Goal: Transaction & Acquisition: Book appointment/travel/reservation

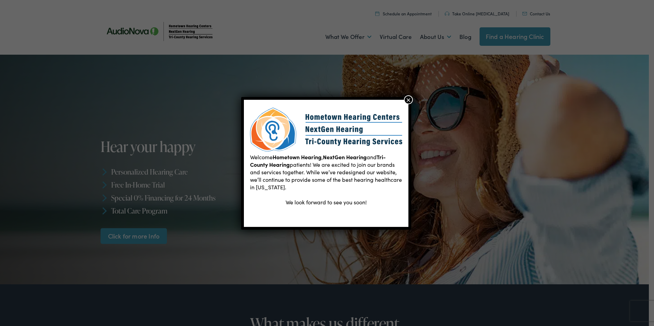
click at [409, 100] on button "×" at bounding box center [408, 99] width 9 height 9
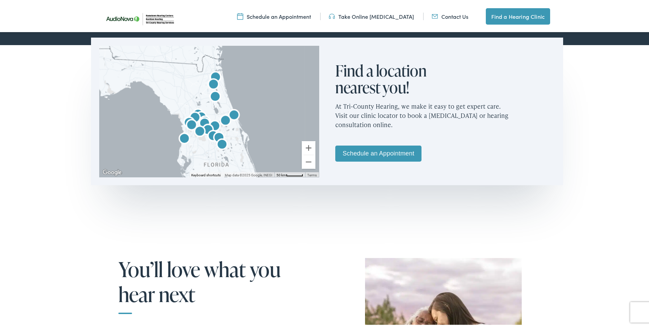
scroll to position [342, 0]
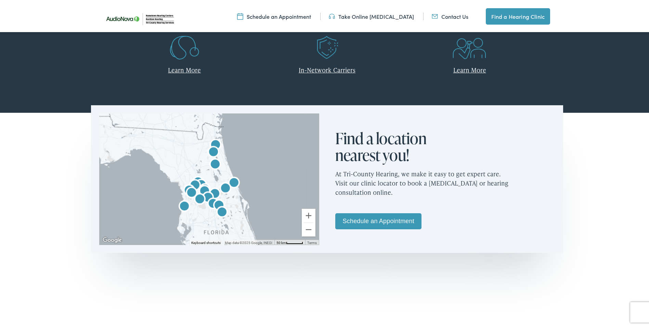
click at [393, 220] on link "Schedule an Appointment" at bounding box center [378, 220] width 86 height 16
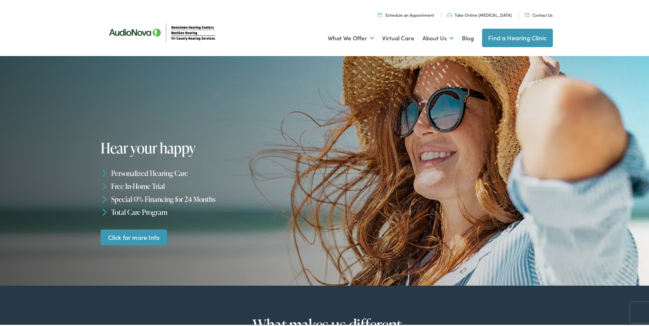
click at [403, 14] on link "Schedule an Appointment" at bounding box center [406, 14] width 56 height 6
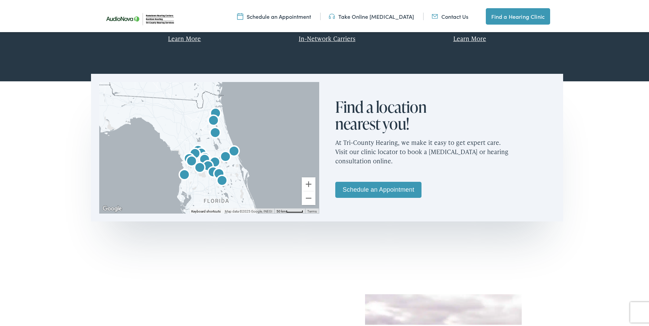
scroll to position [376, 0]
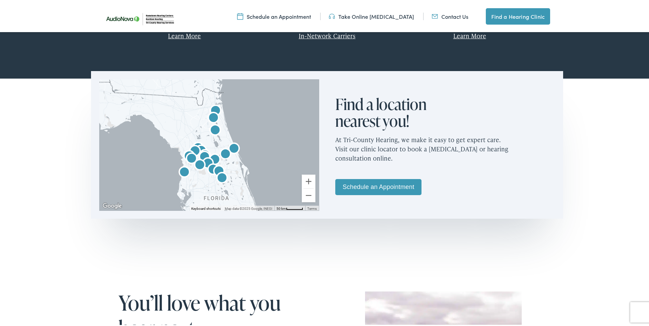
click at [203, 155] on img "AudioNova" at bounding box center [208, 163] width 16 height 16
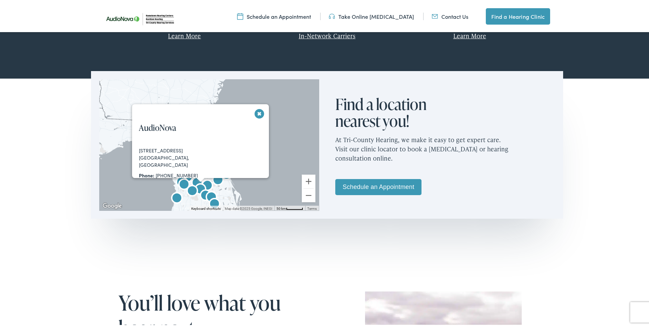
click at [259, 113] on button "Close" at bounding box center [260, 112] width 12 height 12
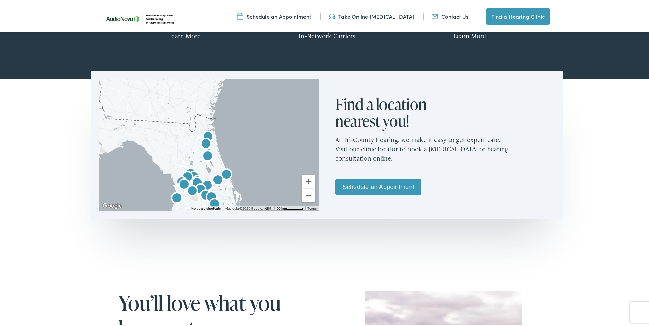
click at [191, 171] on img "AudioNova" at bounding box center [187, 176] width 16 height 16
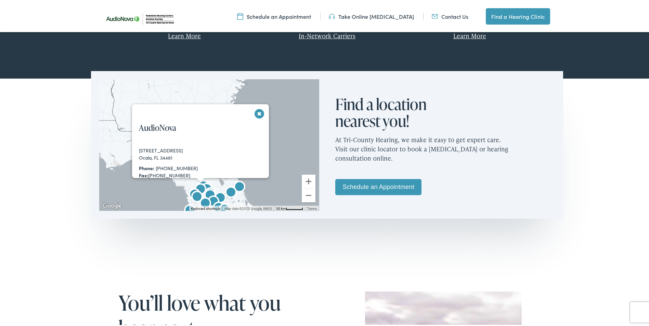
click at [256, 111] on button "Close" at bounding box center [260, 112] width 12 height 12
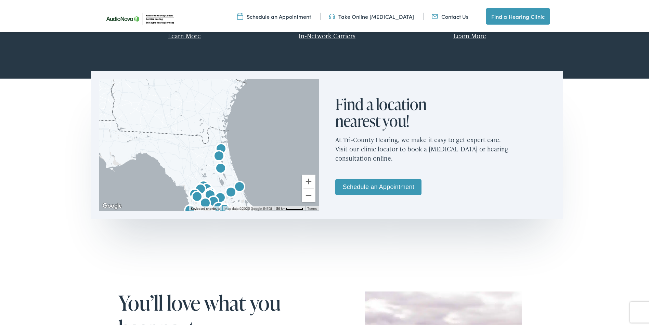
click at [208, 188] on img "AudioNova" at bounding box center [210, 195] width 16 height 16
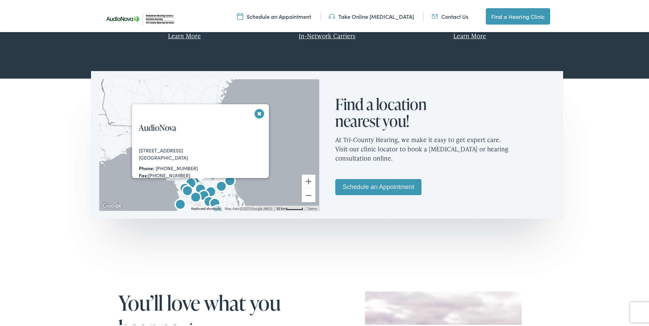
click at [184, 150] on div "[STREET_ADDRESS]" at bounding box center [178, 149] width 78 height 7
click at [218, 149] on div "910 Old Camp Rd. The Villages, FL 32162 Phone: 352-801-4475 Fax: 888-317-4220 M…" at bounding box center [203, 189] width 143 height 87
click at [256, 111] on button "Close" at bounding box center [260, 112] width 12 height 12
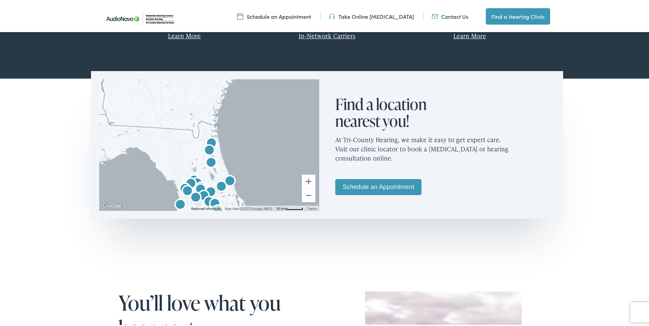
click at [197, 181] on img "AudioNova" at bounding box center [200, 189] width 16 height 16
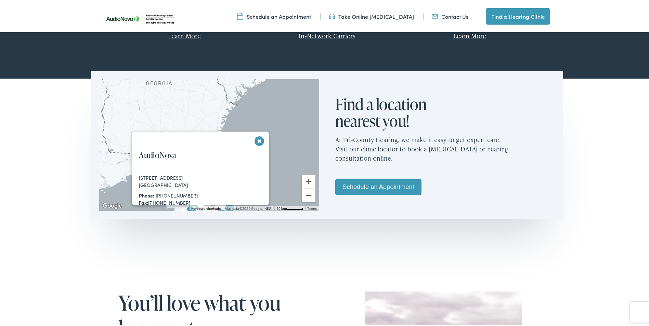
click at [197, 181] on div "The Villages, FL 32162" at bounding box center [178, 183] width 78 height 7
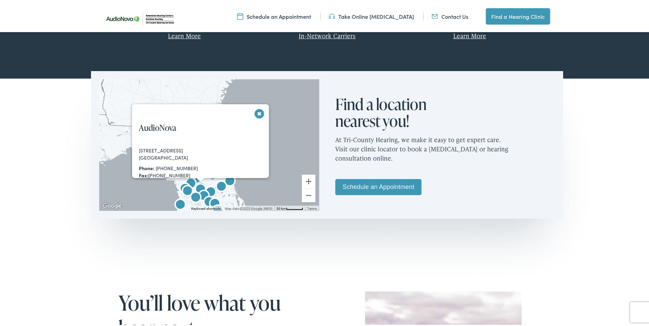
click at [259, 110] on button "Close" at bounding box center [260, 112] width 12 height 12
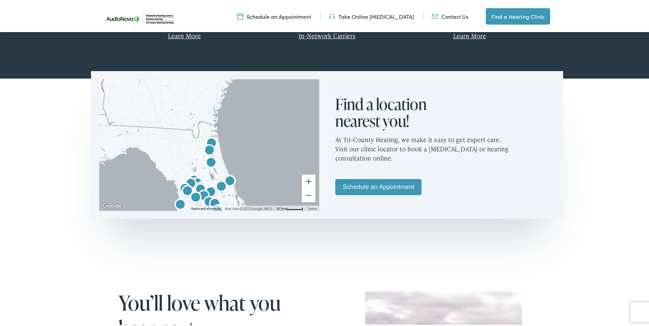
click at [395, 185] on link "Schedule an Appointment" at bounding box center [378, 186] width 86 height 16
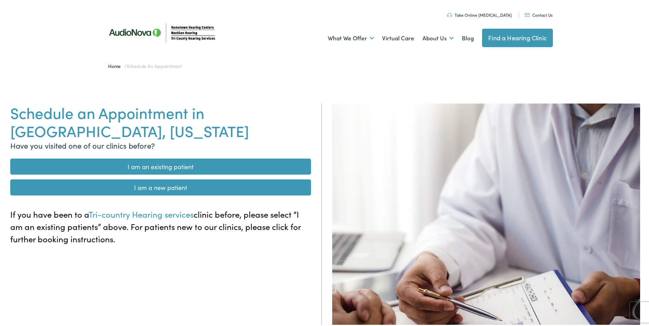
click at [196, 168] on link "I am an existing patient" at bounding box center [160, 165] width 301 height 16
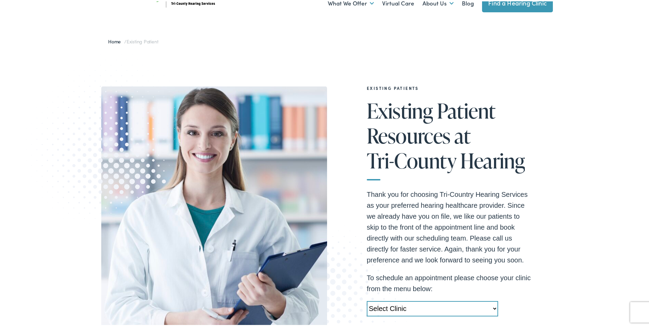
scroll to position [34, 0]
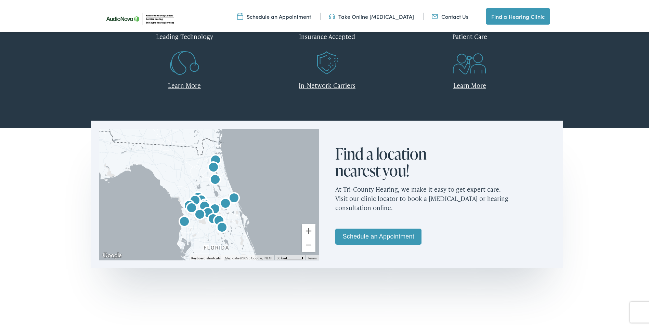
scroll to position [342, 0]
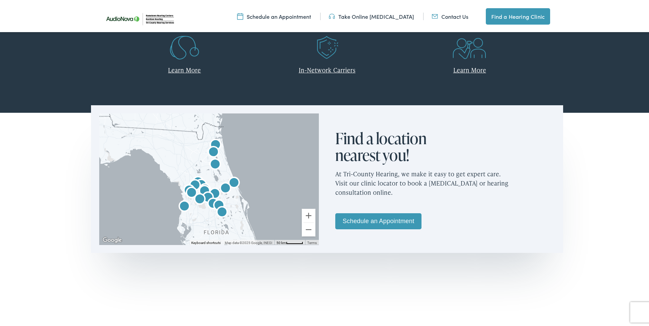
click at [364, 220] on link "Schedule an Appointment" at bounding box center [378, 220] width 86 height 16
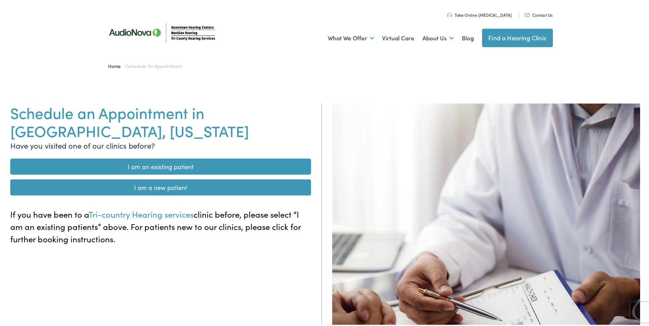
click at [172, 182] on link "I am a new patient" at bounding box center [160, 186] width 301 height 16
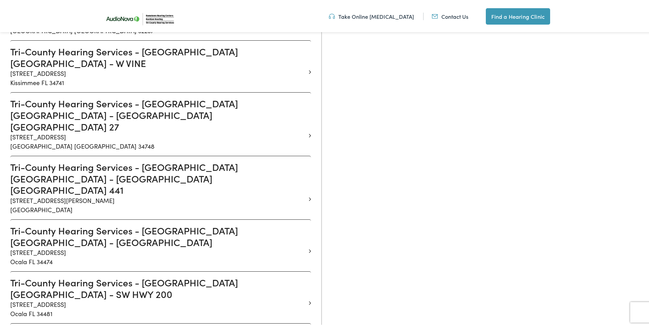
scroll to position [650, 0]
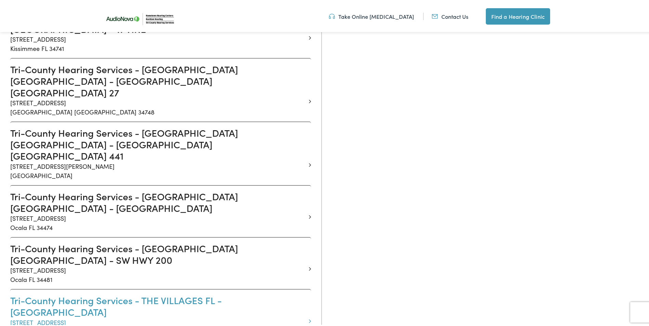
click at [55, 294] on h3 "Tri-County Hearing Services - THE VILLAGES FL - [GEOGRAPHIC_DATA]" at bounding box center [158, 305] width 296 height 23
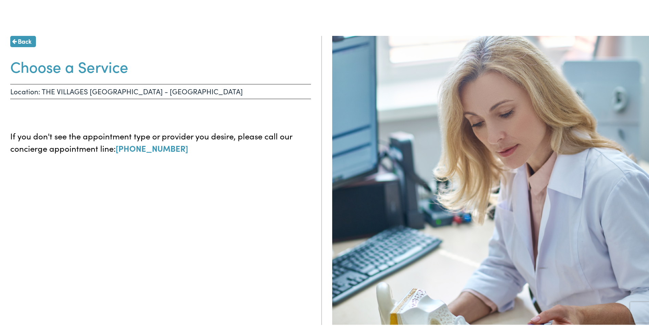
scroll to position [68, 0]
click at [157, 90] on p "Location: THE VILLAGES [GEOGRAPHIC_DATA] - [GEOGRAPHIC_DATA]" at bounding box center [160, 89] width 301 height 15
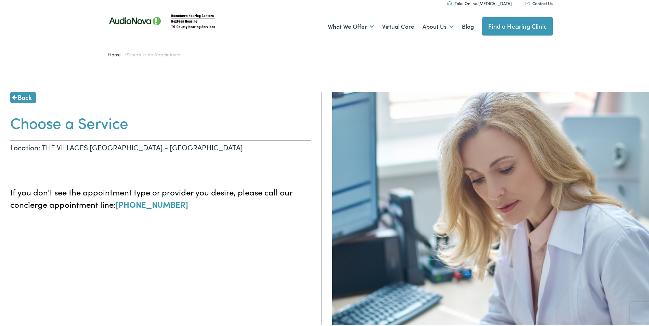
scroll to position [0, 0]
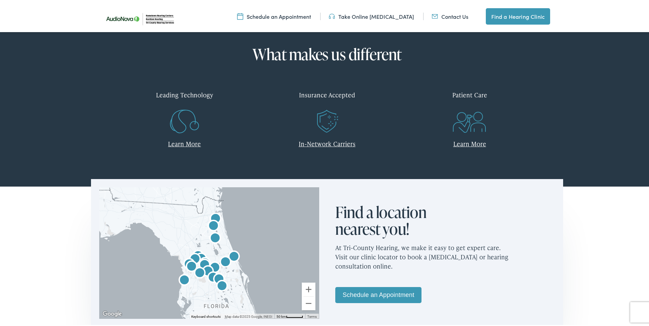
scroll to position [342, 0]
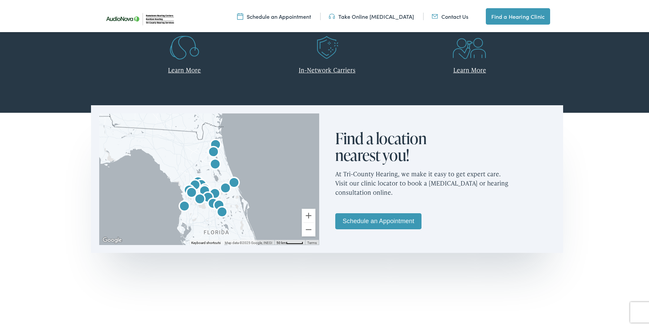
click at [202, 183] on img "AudioNova" at bounding box center [204, 190] width 16 height 16
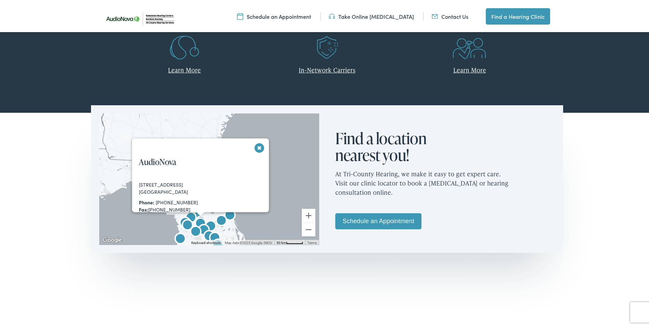
click at [257, 144] on button "Close" at bounding box center [260, 147] width 12 height 12
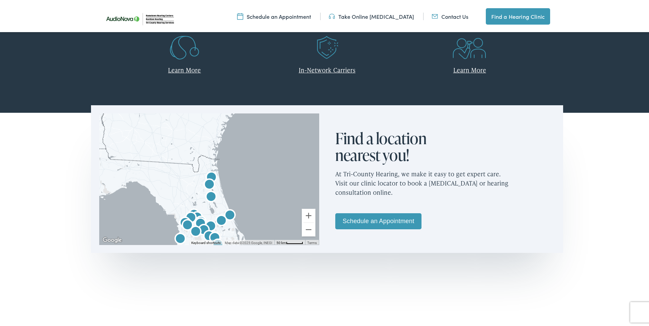
click at [380, 218] on link "Schedule an Appointment" at bounding box center [378, 220] width 86 height 16
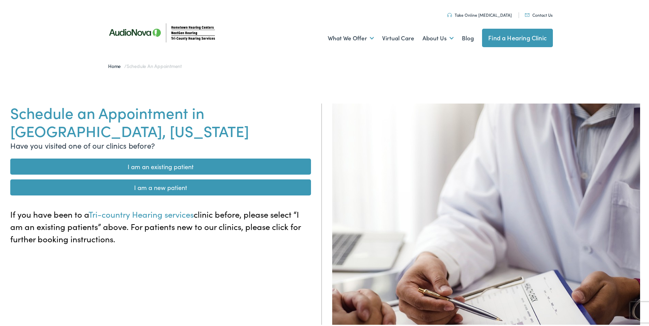
click at [162, 187] on link "I am a new patient" at bounding box center [160, 186] width 301 height 16
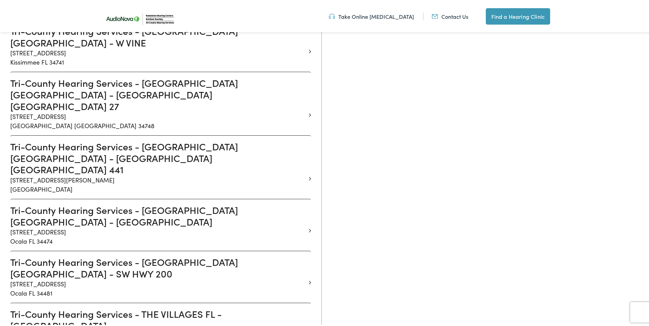
scroll to position [650, 0]
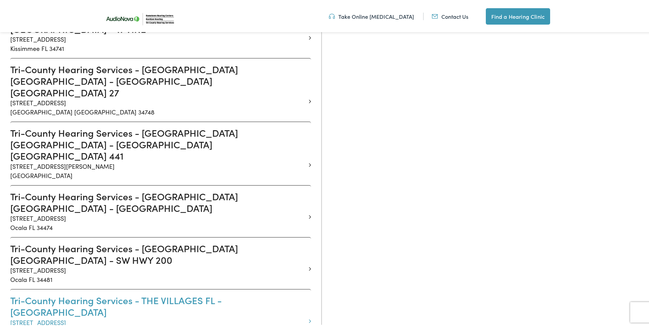
click at [187, 294] on h3 "Tri-County Hearing Services - THE VILLAGES FL - OLD CAMP" at bounding box center [158, 305] width 296 height 23
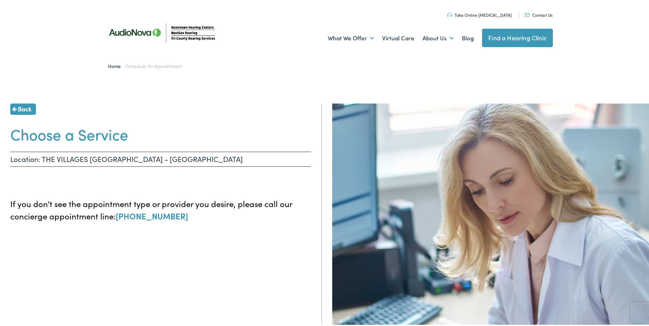
click at [28, 106] on span "Back" at bounding box center [25, 107] width 14 height 9
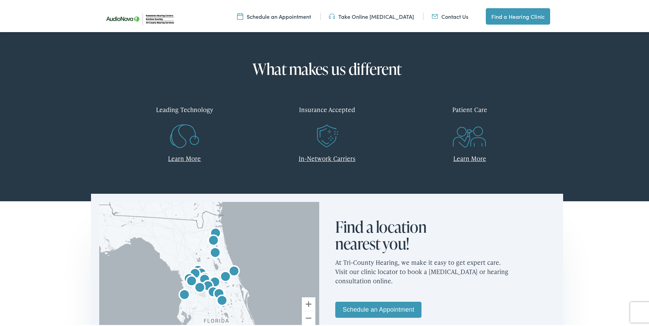
scroll to position [308, 0]
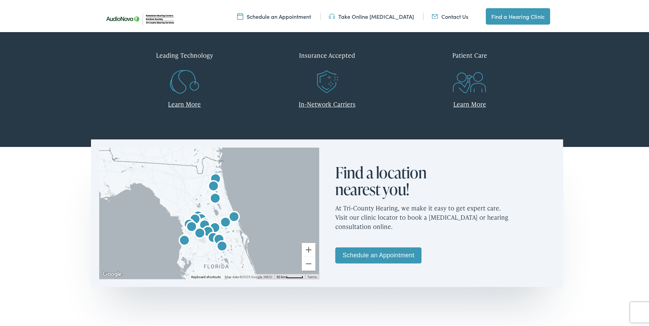
click at [202, 218] on img "AudioNova" at bounding box center [204, 225] width 16 height 16
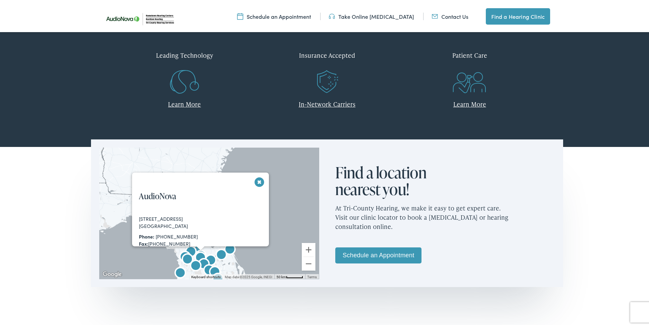
click at [385, 255] on link "Schedule an Appointment" at bounding box center [378, 254] width 86 height 16
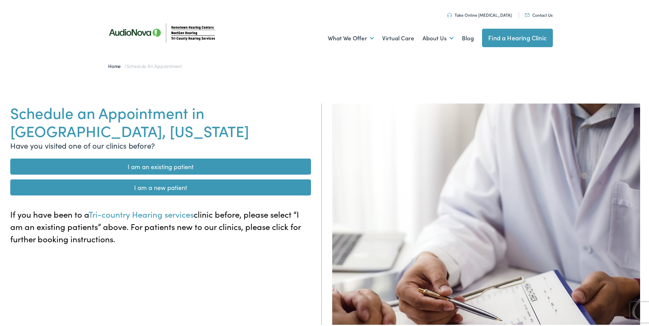
click at [192, 188] on link "I am a new patient" at bounding box center [160, 186] width 301 height 16
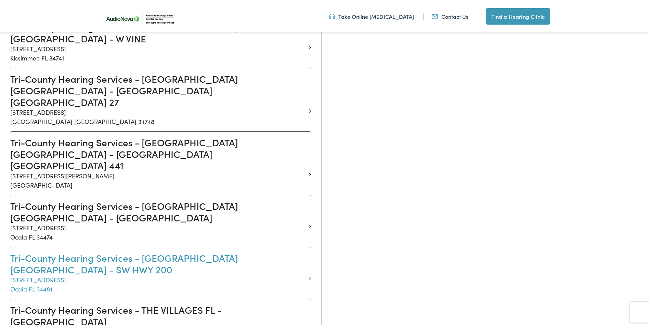
scroll to position [582, 0]
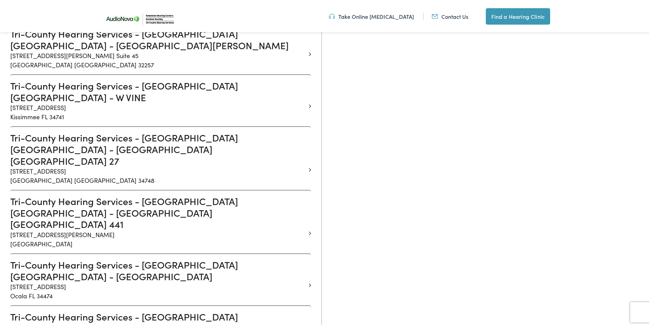
drag, startPoint x: 415, startPoint y: 196, endPoint x: 612, endPoint y: 298, distance: 221.3
click at [416, 196] on div at bounding box center [492, 161] width 320 height 261
